Goal: Information Seeking & Learning: Learn about a topic

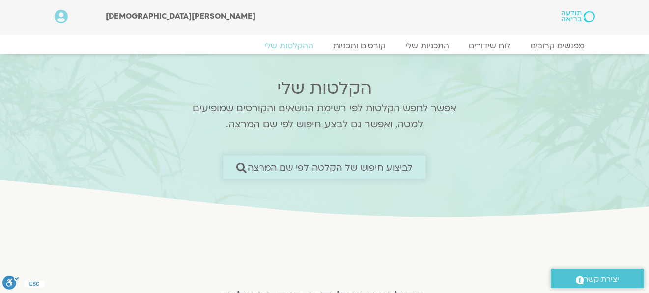
click at [350, 167] on span "לביצוע חיפוש של הקלטה לפי שם המרצה" at bounding box center [331, 167] width 166 height 10
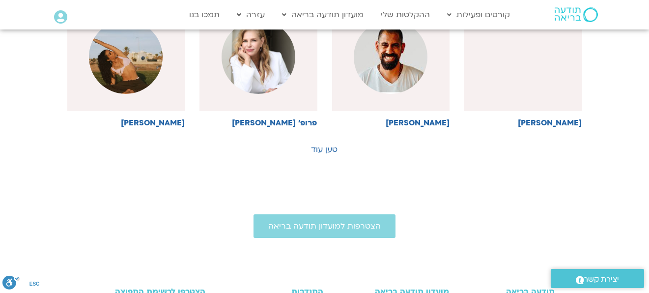
scroll to position [590, 0]
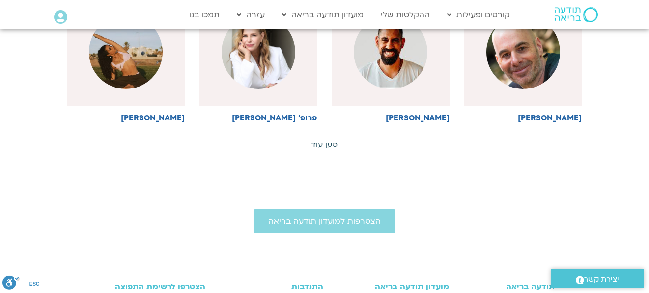
click at [323, 142] on link "טען עוד" at bounding box center [324, 144] width 27 height 11
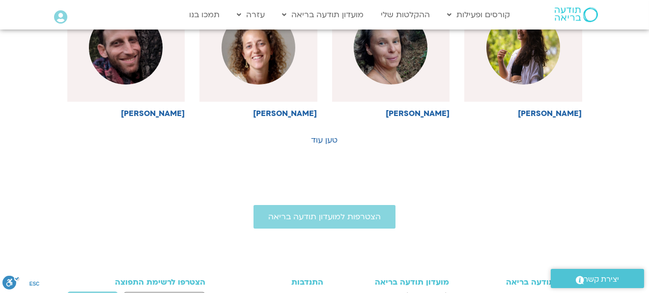
scroll to position [1032, 0]
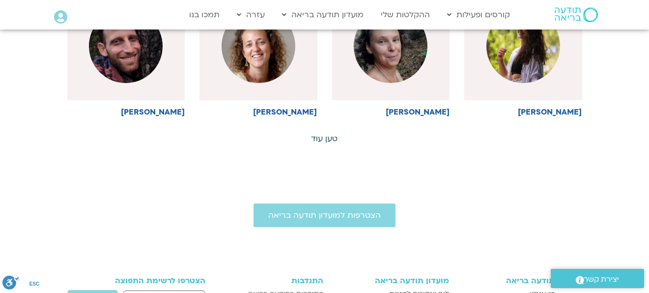
click at [328, 135] on link "טען עוד" at bounding box center [324, 138] width 27 height 11
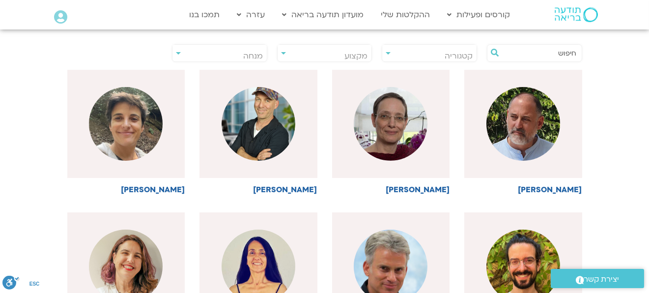
scroll to position [197, 0]
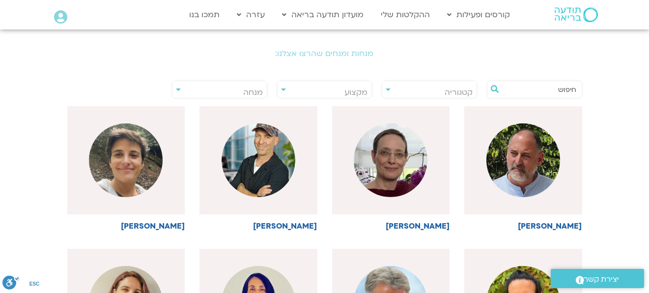
click at [563, 91] on input "text" at bounding box center [539, 89] width 75 height 17
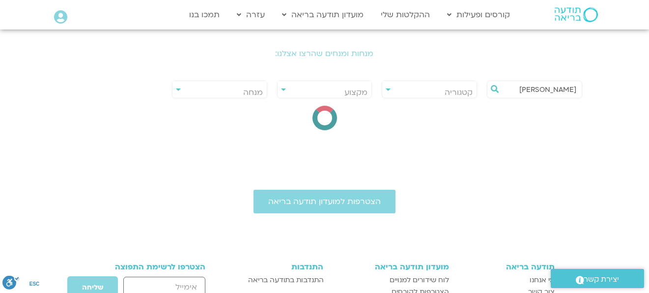
type input "ארנינה קשתן"
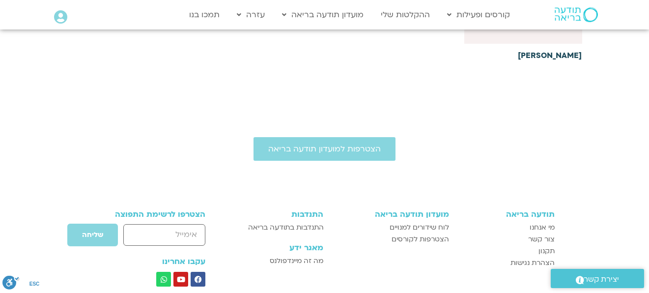
scroll to position [393, 0]
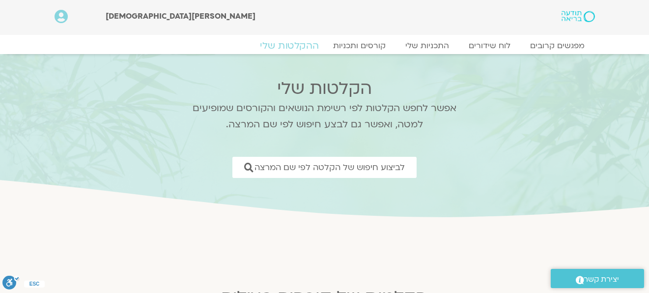
click at [285, 45] on link "ההקלטות שלי" at bounding box center [289, 46] width 83 height 12
click at [554, 46] on link "מפגשים קרובים" at bounding box center [557, 46] width 89 height 12
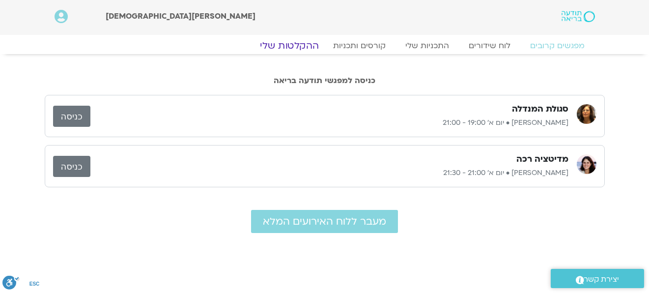
click at [288, 43] on link "ההקלטות שלי" at bounding box center [289, 46] width 83 height 12
click at [291, 45] on link "ההקלטות שלי" at bounding box center [289, 46] width 83 height 12
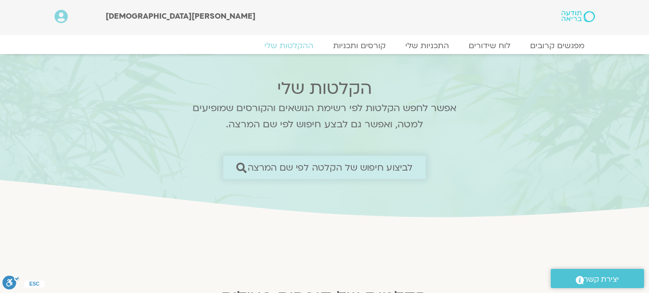
click at [398, 167] on span "לביצוע חיפוש של הקלטה לפי שם המרצה" at bounding box center [331, 167] width 166 height 10
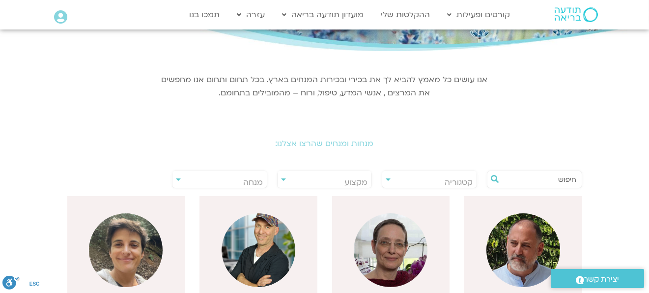
scroll to position [147, 0]
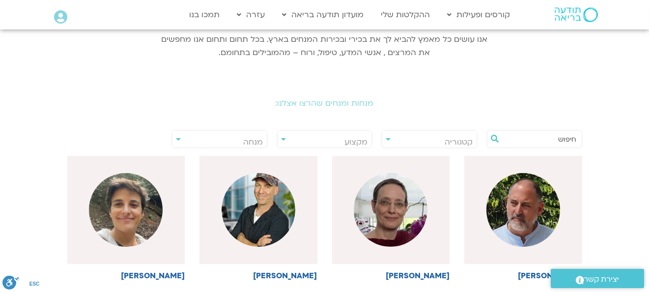
click at [540, 136] on input "text" at bounding box center [539, 139] width 75 height 17
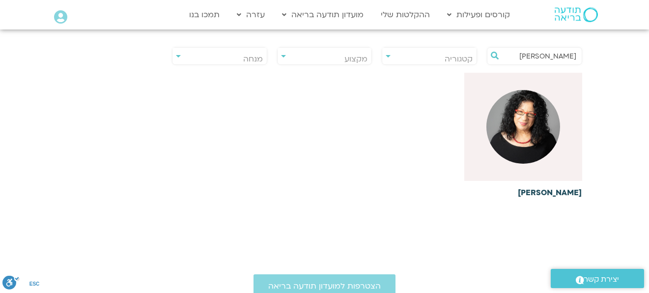
scroll to position [246, 0]
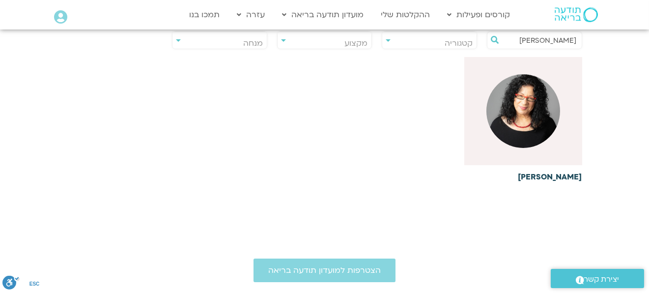
type input "ארנינה קשתן"
click at [552, 174] on h6 "ארנינה קשתן" at bounding box center [523, 176] width 118 height 9
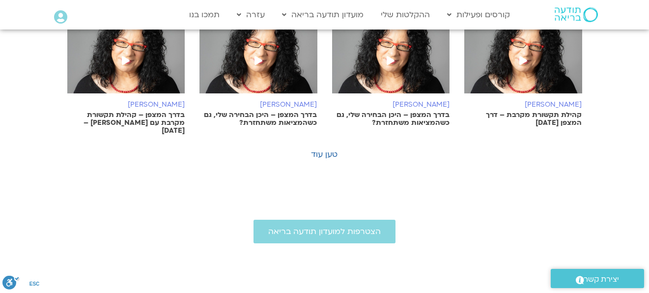
scroll to position [736, 0]
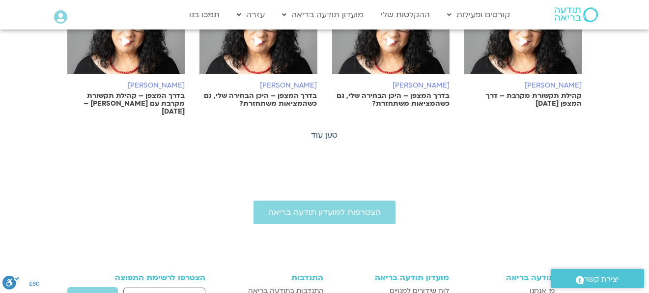
click at [323, 130] on link "טען עוד" at bounding box center [324, 135] width 27 height 11
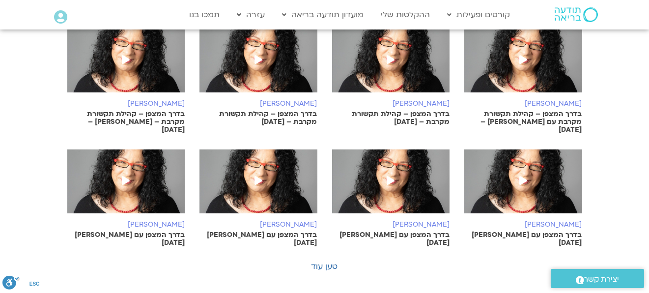
scroll to position [1129, 0]
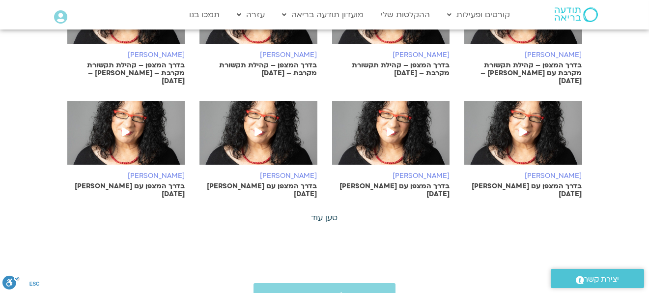
click at [321, 212] on link "טען עוד" at bounding box center [324, 217] width 27 height 11
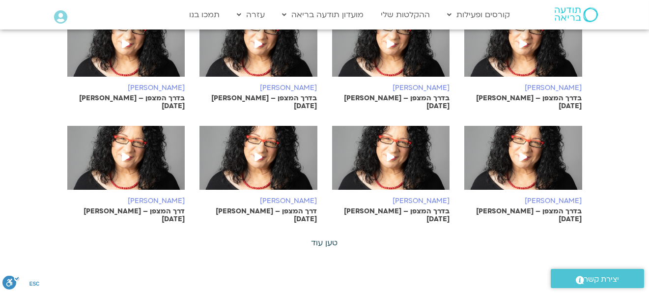
scroll to position [1572, 0]
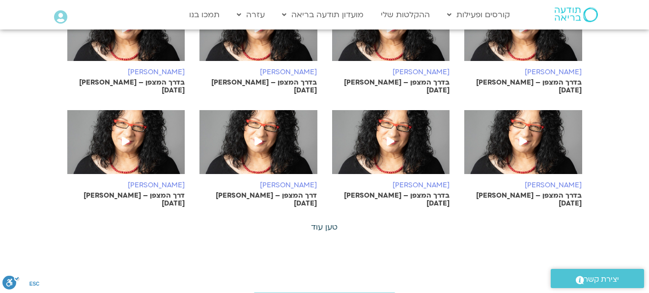
click at [324, 222] on link "טען עוד" at bounding box center [324, 227] width 27 height 11
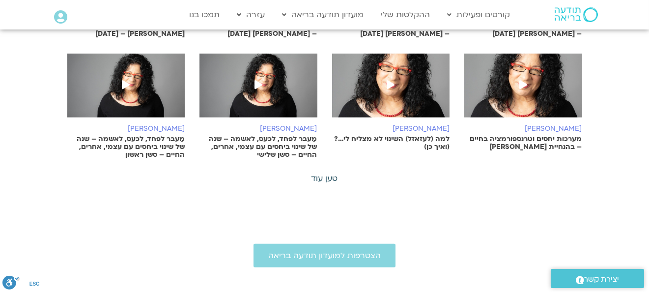
scroll to position [2112, 0]
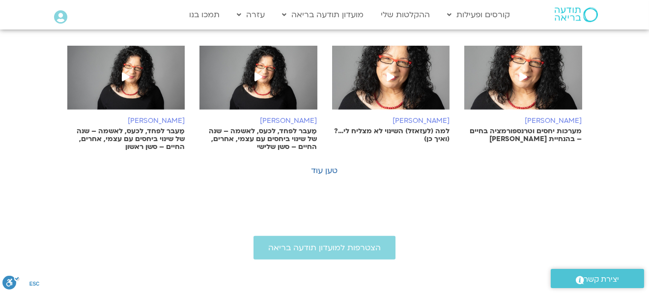
drag, startPoint x: 324, startPoint y: 197, endPoint x: 74, endPoint y: 162, distance: 252.6
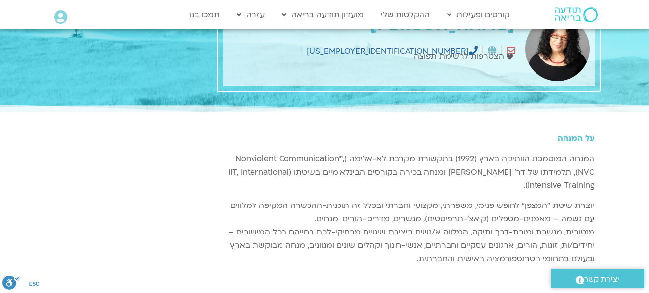
scroll to position [0, 0]
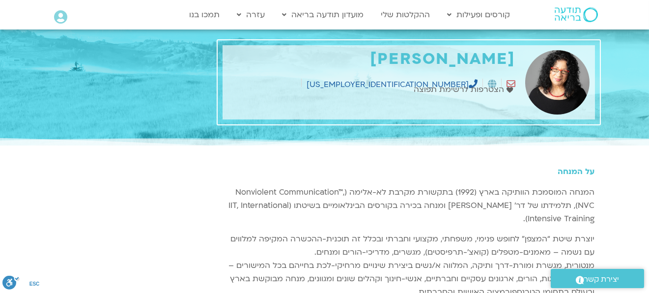
drag, startPoint x: 0, startPoint y: 0, endPoint x: 77, endPoint y: 171, distance: 187.6
click at [77, 171] on div at bounding box center [129, 243] width 168 height 192
